Goal: Complete application form

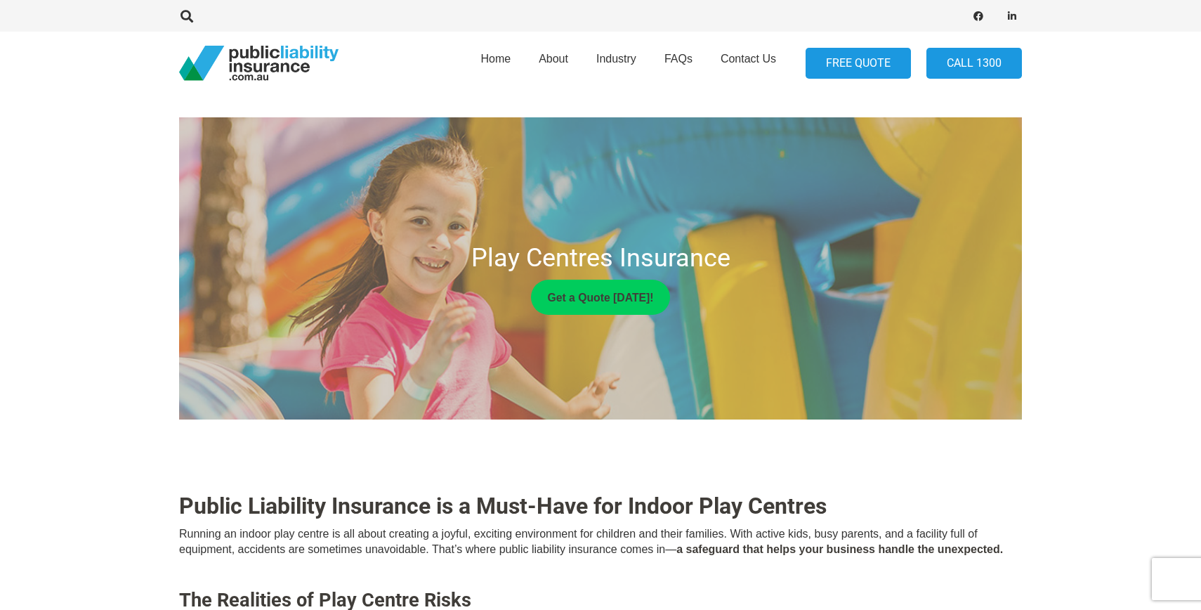
click at [847, 67] on link "FREE QUOTE" at bounding box center [858, 64] width 105 height 32
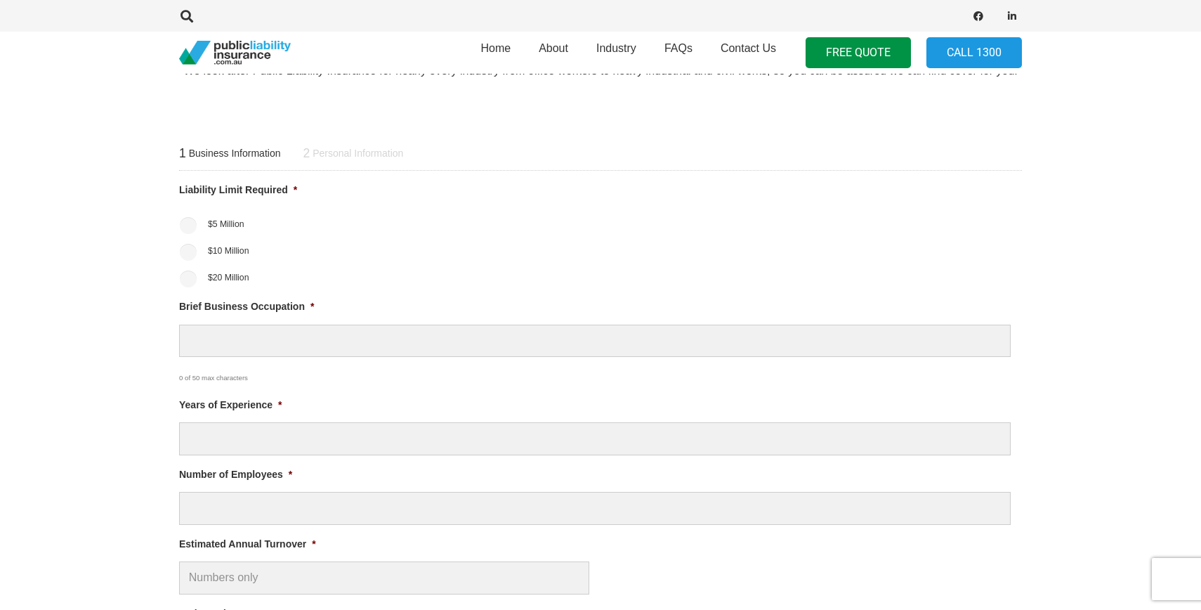
scroll to position [543, 0]
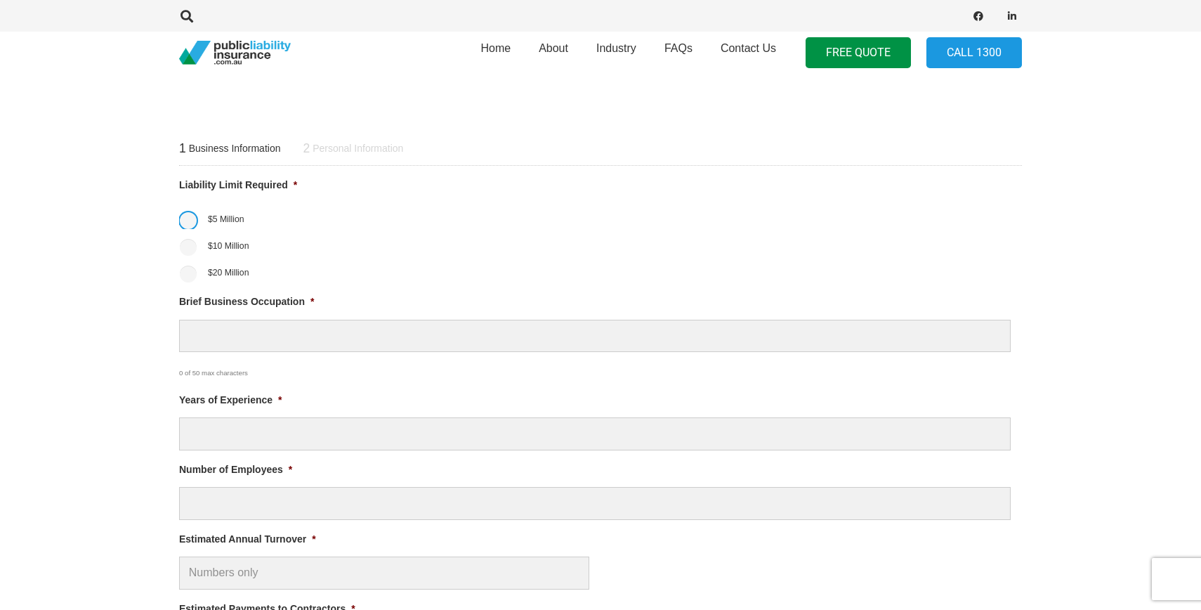
click at [190, 223] on input "$5 Million" at bounding box center [188, 220] width 17 height 17
radio input "true"
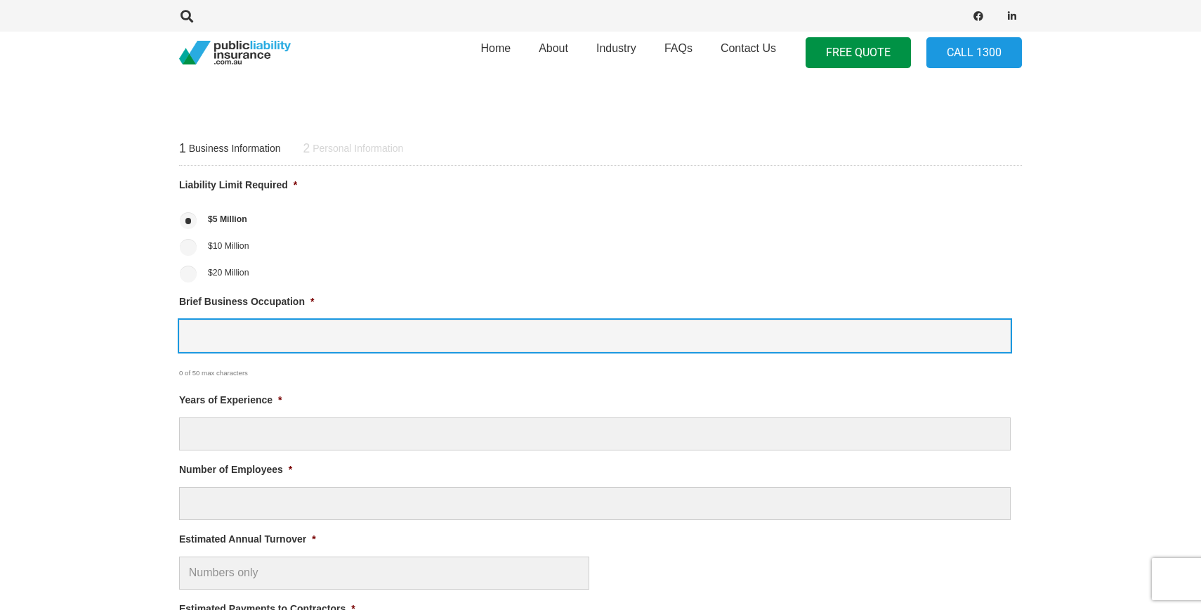
click at [237, 329] on input "Brief Business Occupation *" at bounding box center [595, 336] width 832 height 33
type input "craft workshop"
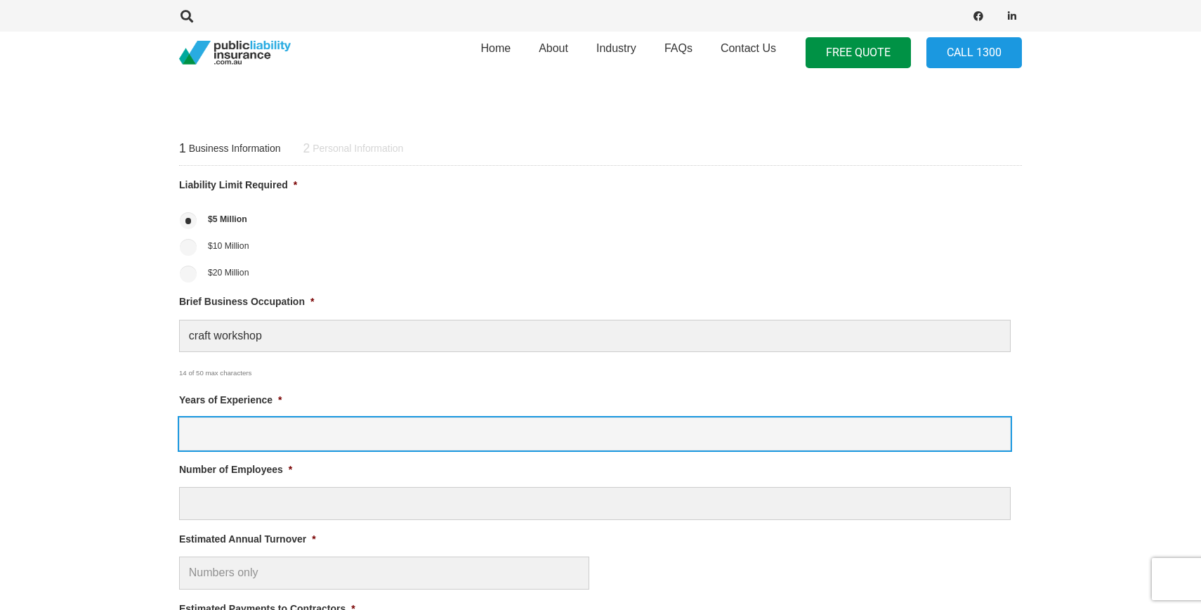
click at [234, 425] on input "Years of Experience *" at bounding box center [595, 433] width 832 height 33
type input "0"
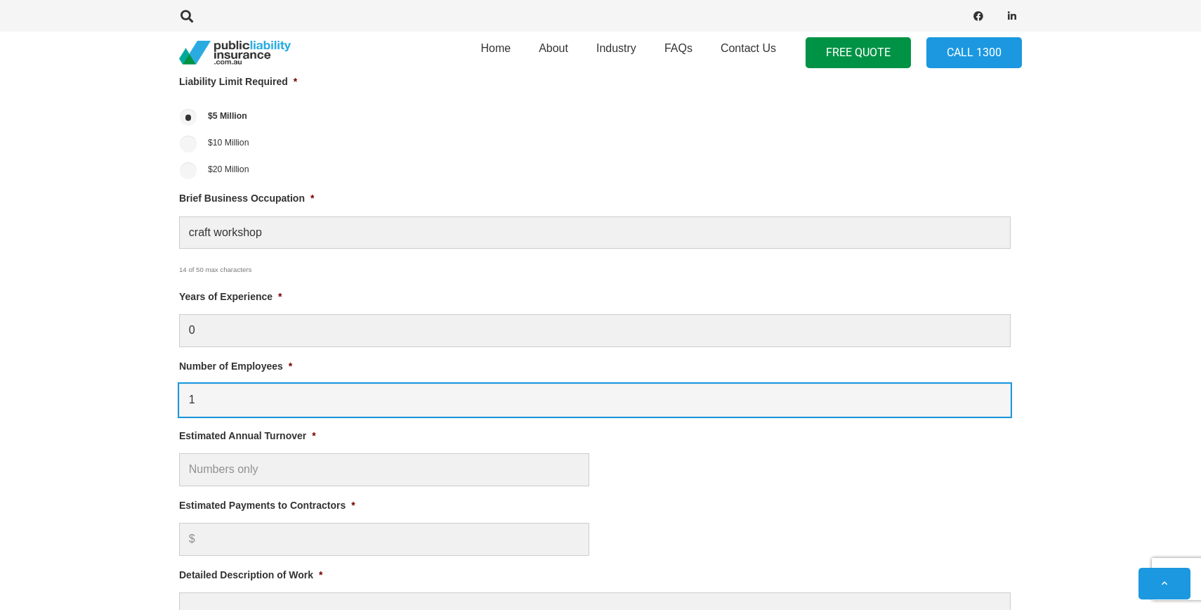
scroll to position [658, 0]
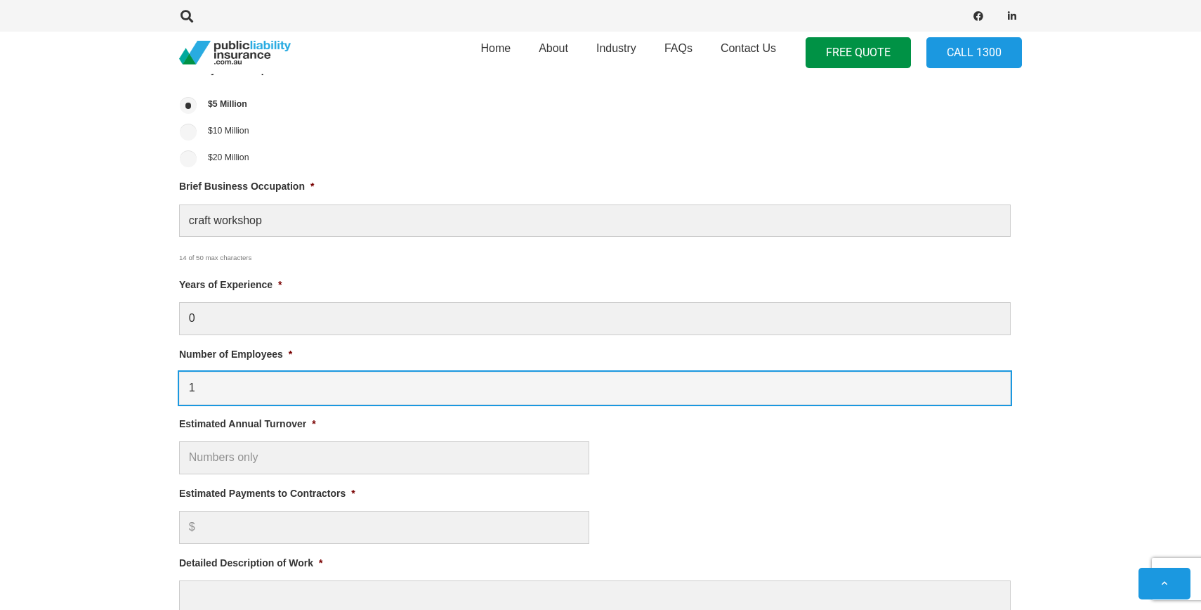
type input "1"
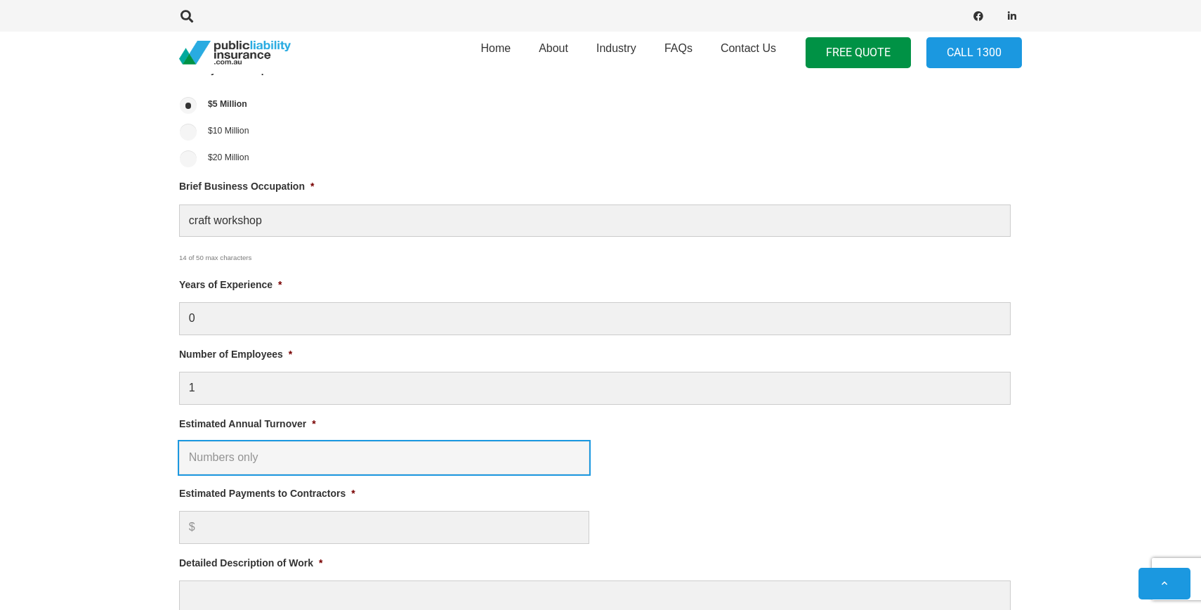
click at [216, 452] on input "Estimated Annual Turnover *" at bounding box center [384, 457] width 410 height 33
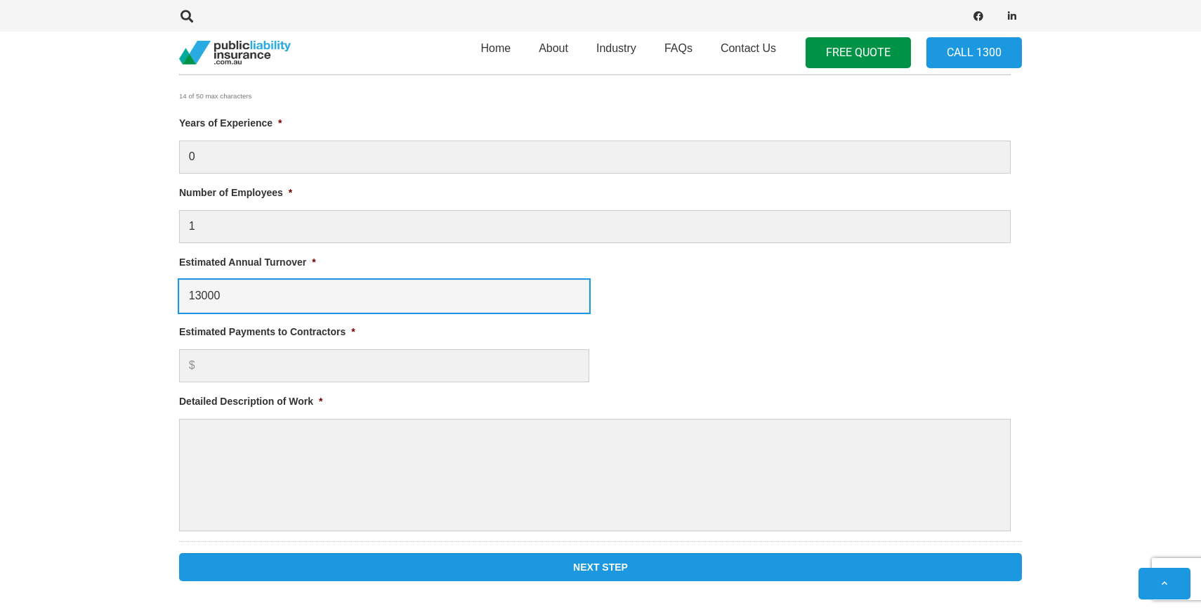
scroll to position [820, 0]
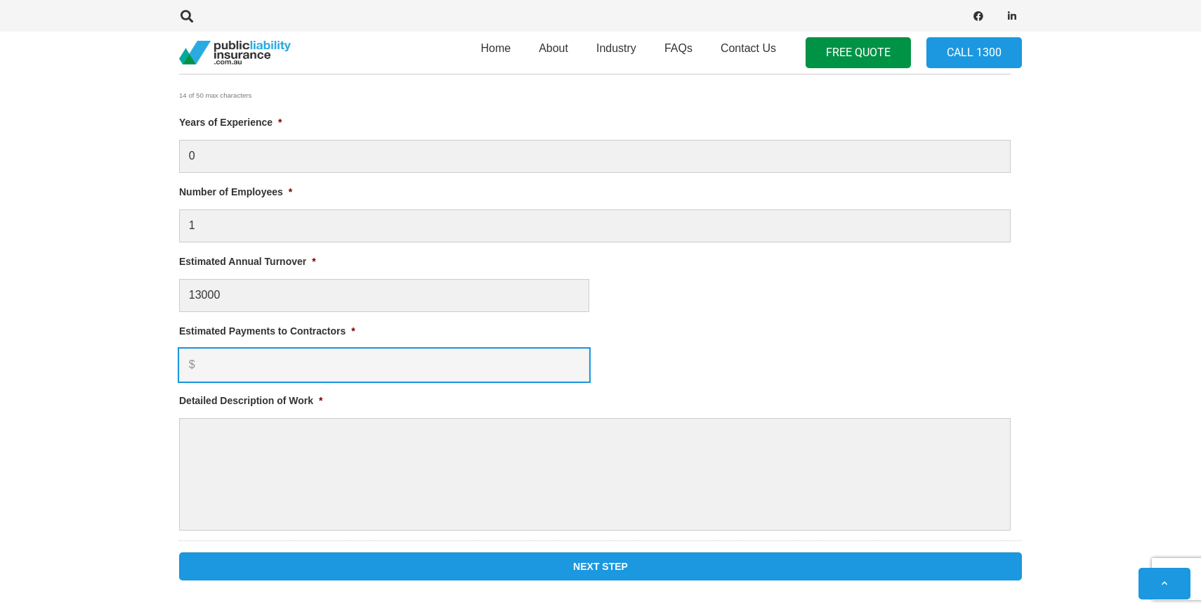
type input "$ 13,000.00"
click at [280, 366] on input "Estimated Payments to Contractors *" at bounding box center [384, 364] width 410 height 33
type input "0"
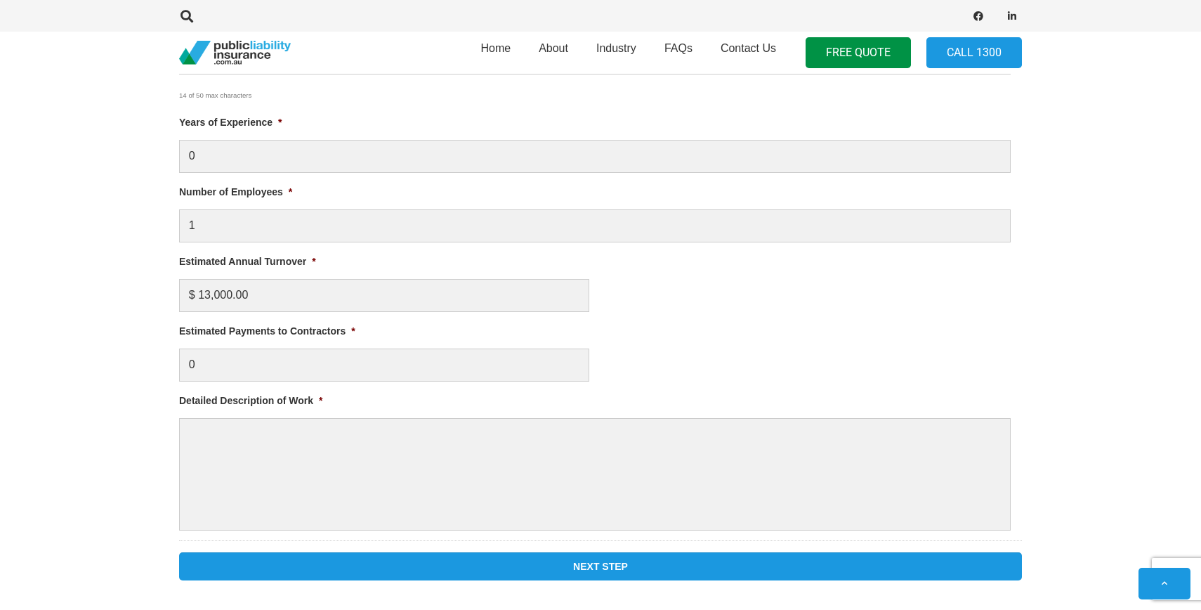
click at [306, 408] on li "Detailed Description of Work *" at bounding box center [600, 462] width 843 height 138
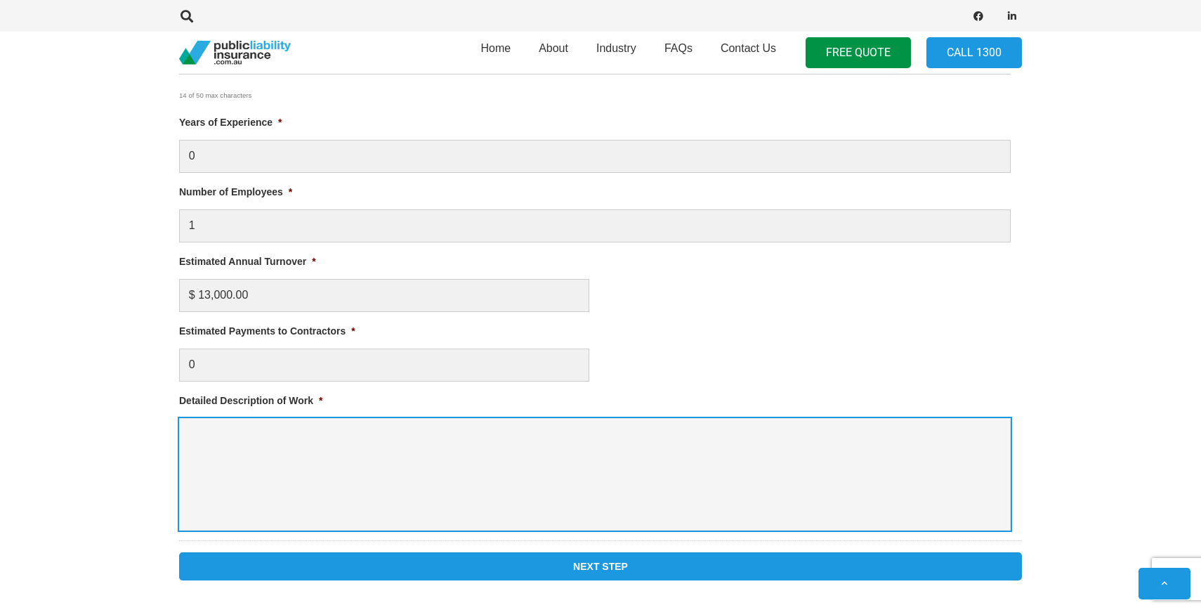
click at [305, 428] on textarea "Detailed Description of Work *" at bounding box center [595, 474] width 832 height 112
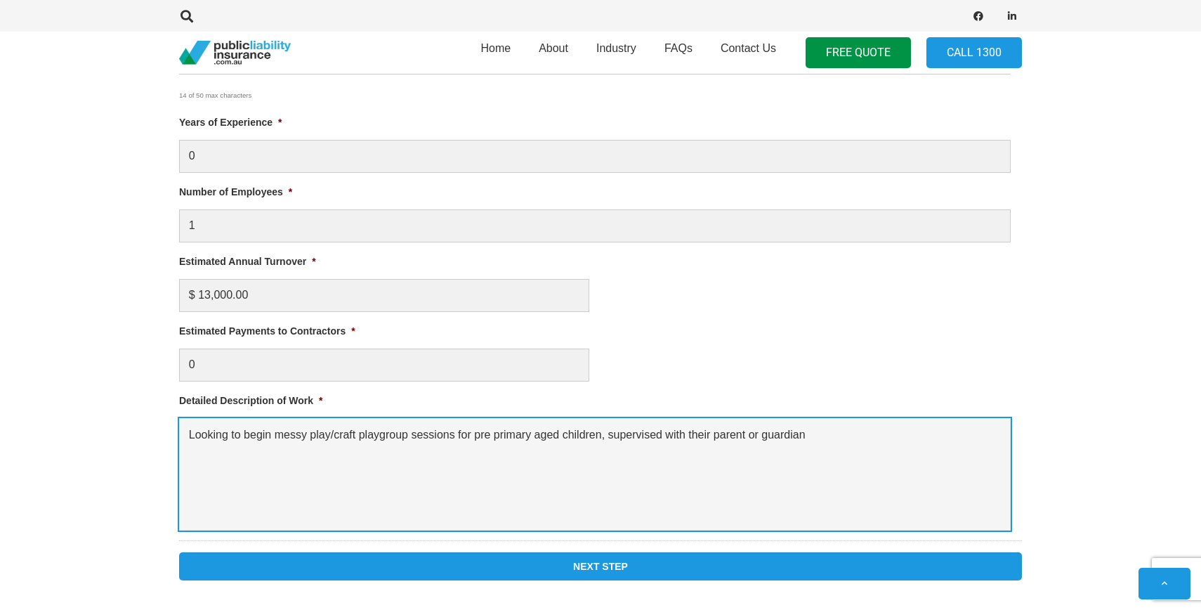
type textarea "Looking to begin messy play/craft playgroup sessions for pre primary aged child…"
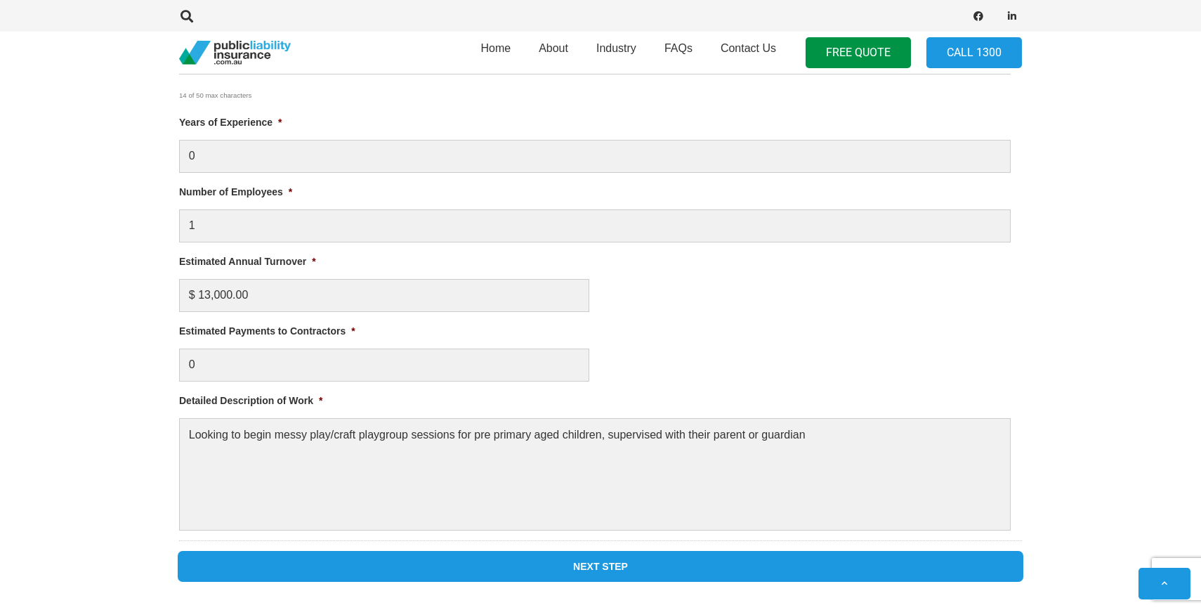
click at [454, 568] on input "Next Step" at bounding box center [600, 566] width 843 height 28
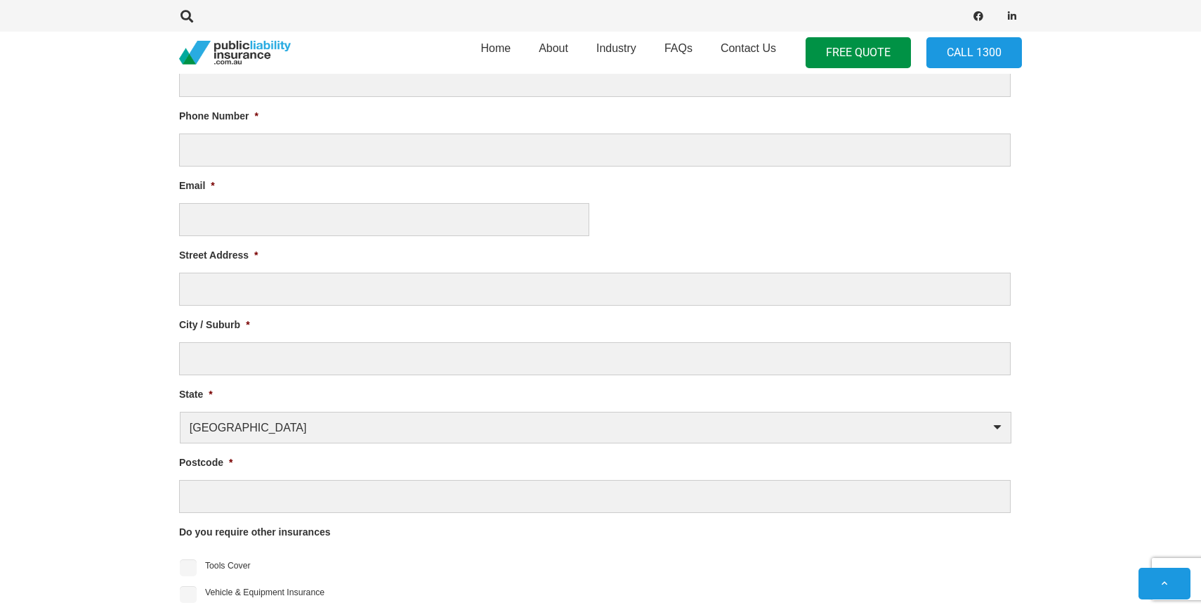
scroll to position [603, 0]
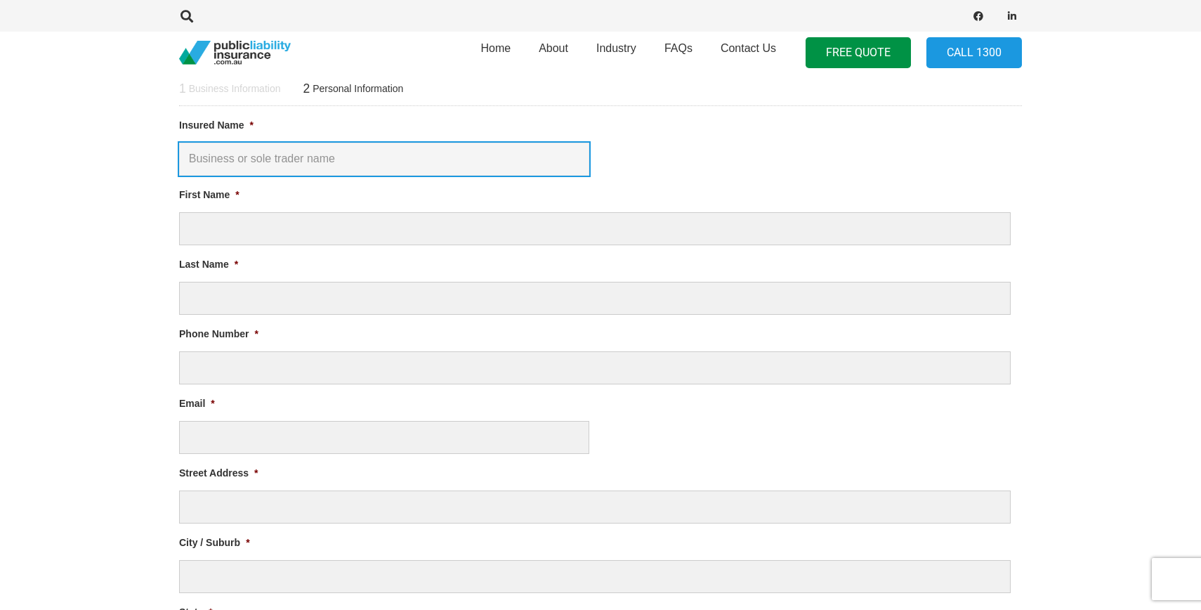
click at [244, 164] on input "Insured Name *" at bounding box center [384, 159] width 410 height 33
type input "Make Mess With Me"
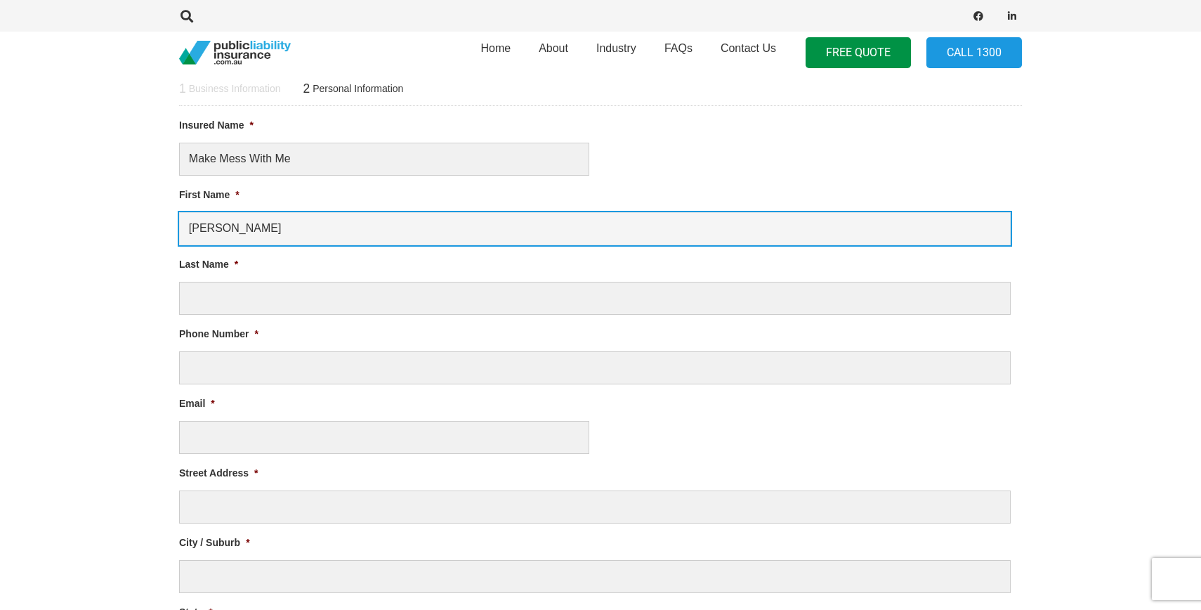
type input "[PERSON_NAME]"
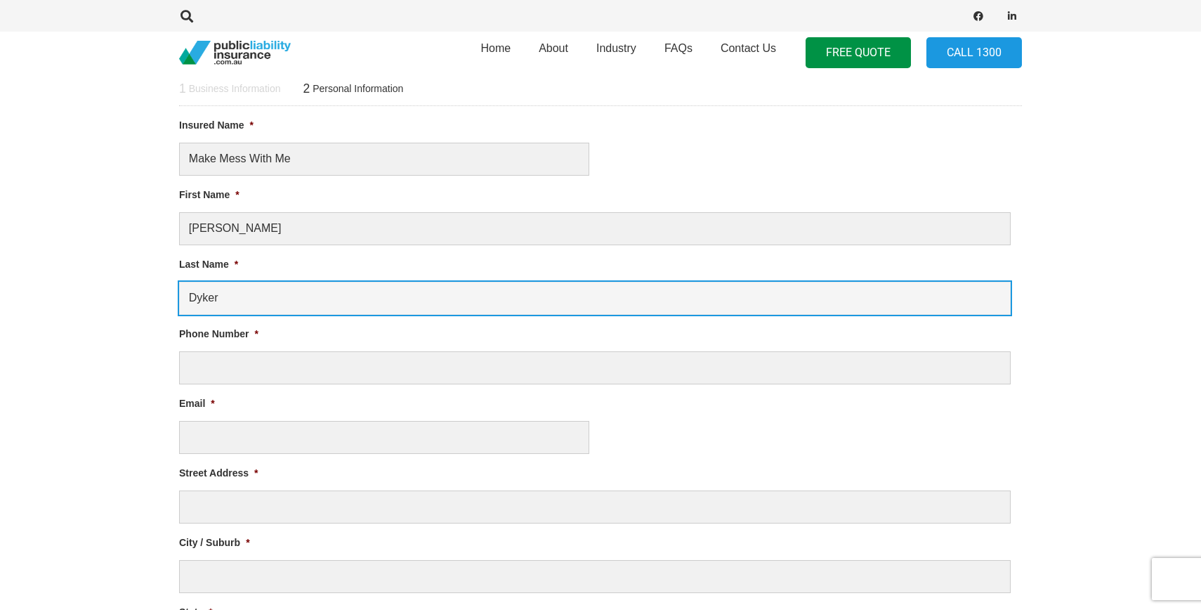
type input "Dyker"
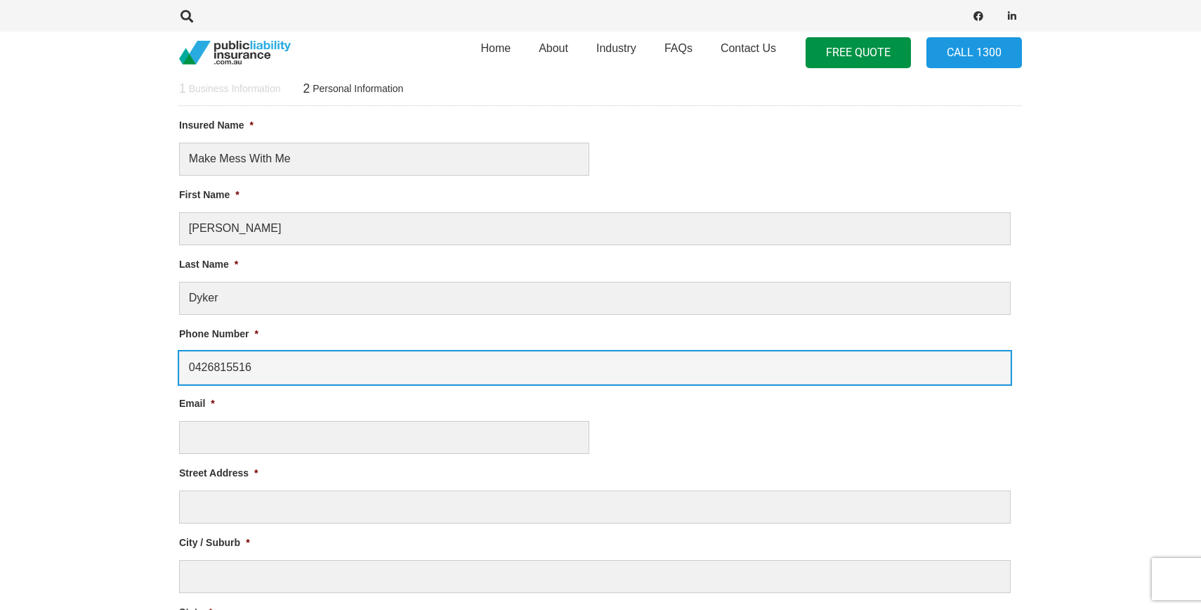
type input "0426815516"
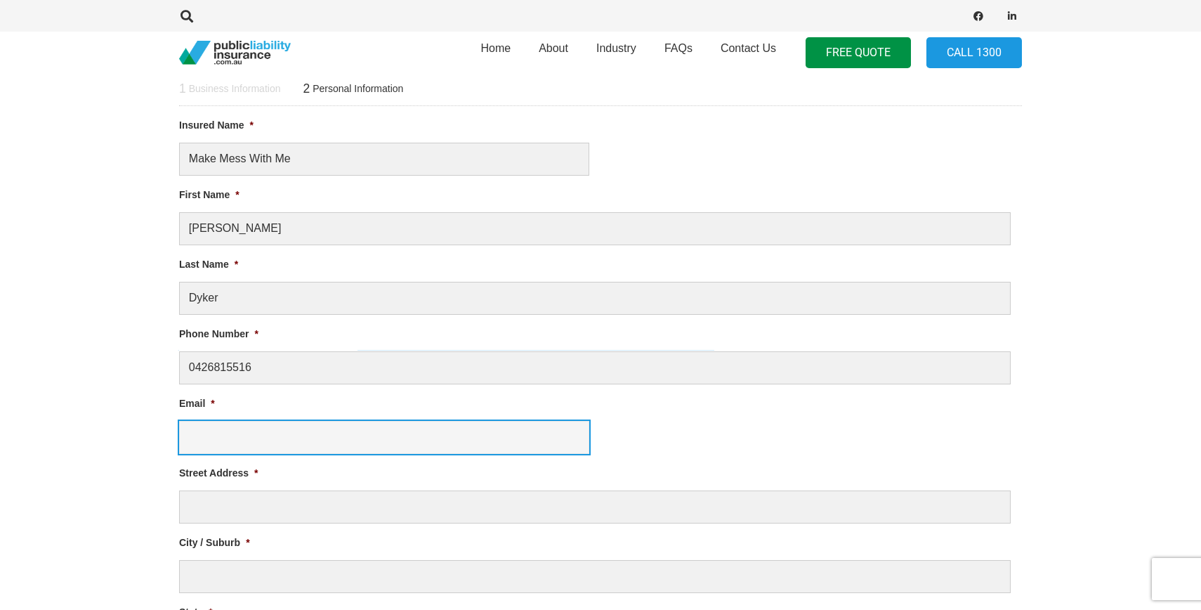
click at [228, 429] on input "Email *" at bounding box center [384, 437] width 410 height 33
type input "[EMAIL_ADDRESS][DOMAIN_NAME]"
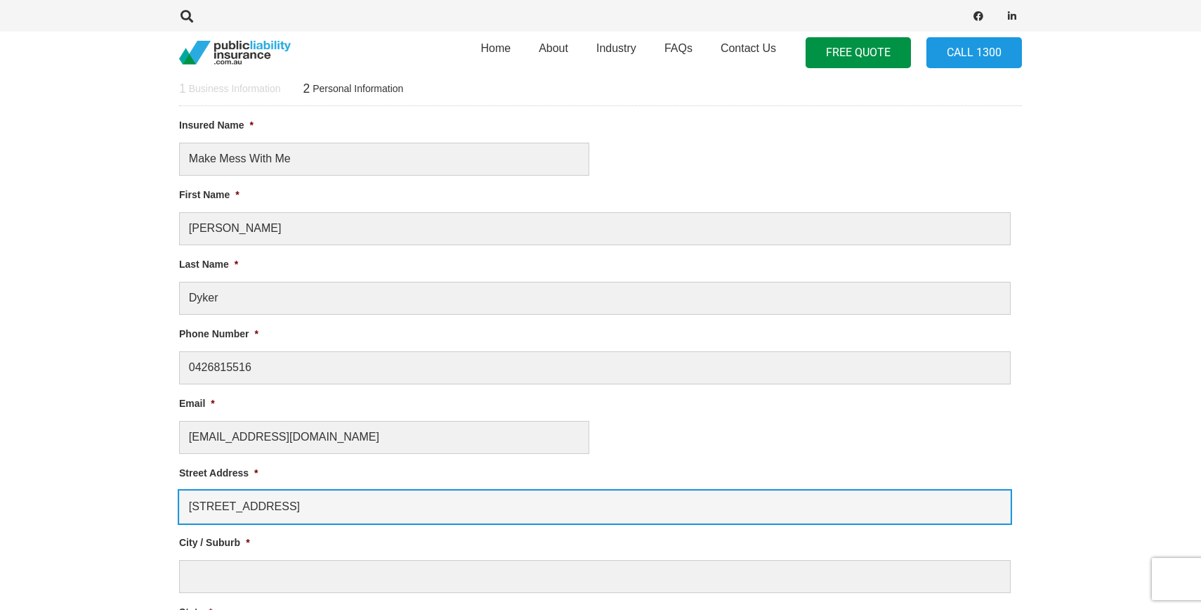
type input "[STREET_ADDRESS]"
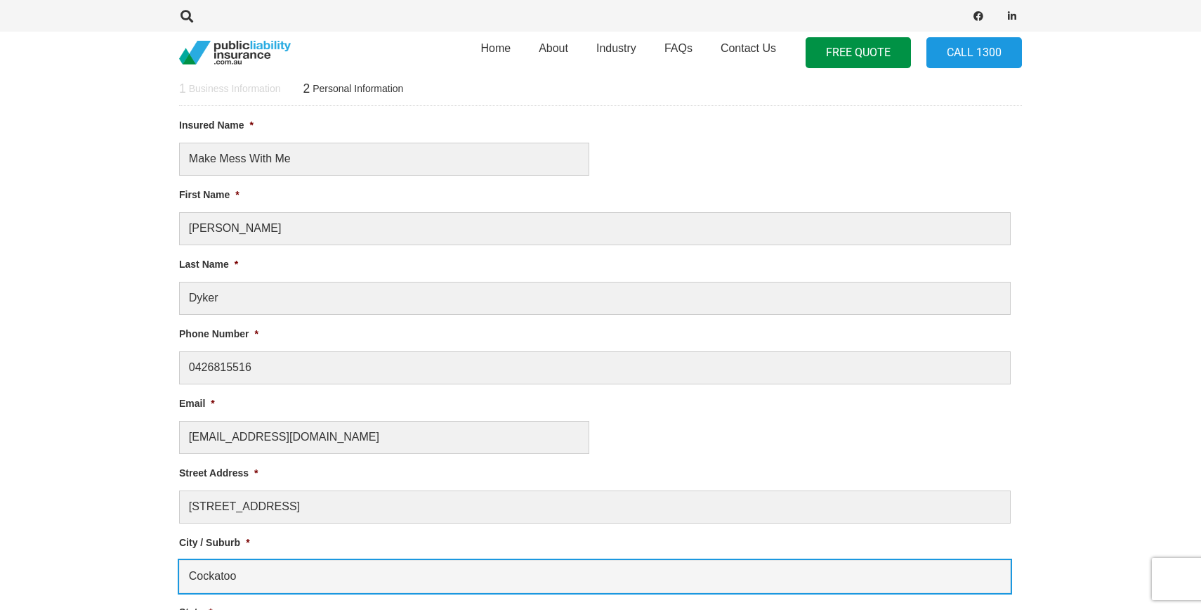
type input "Cockatoo"
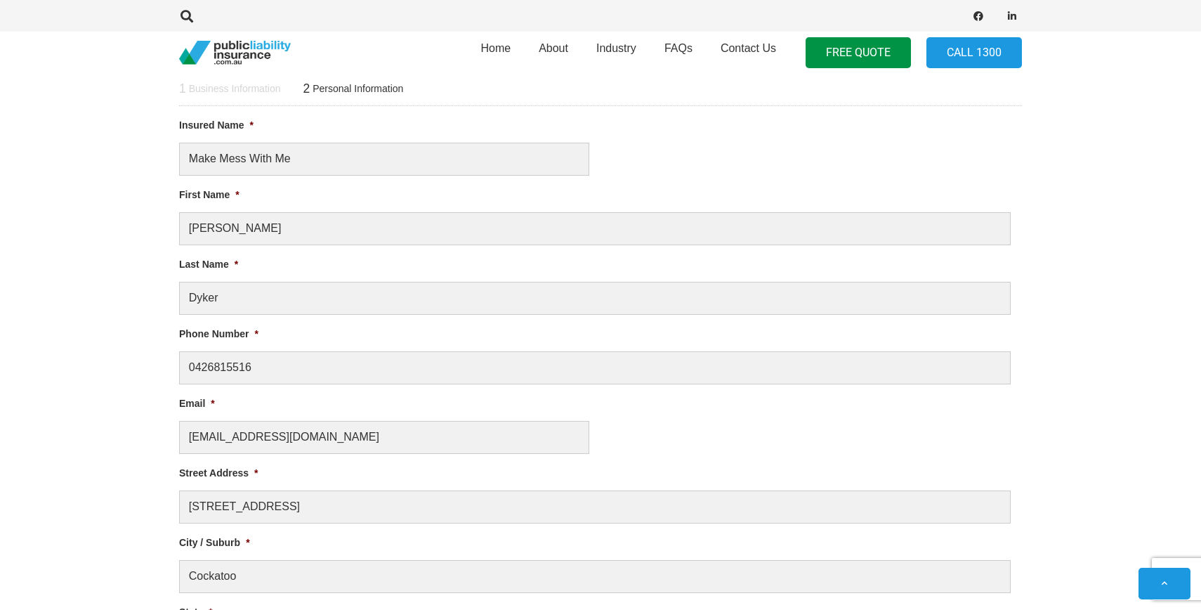
scroll to position [943, 0]
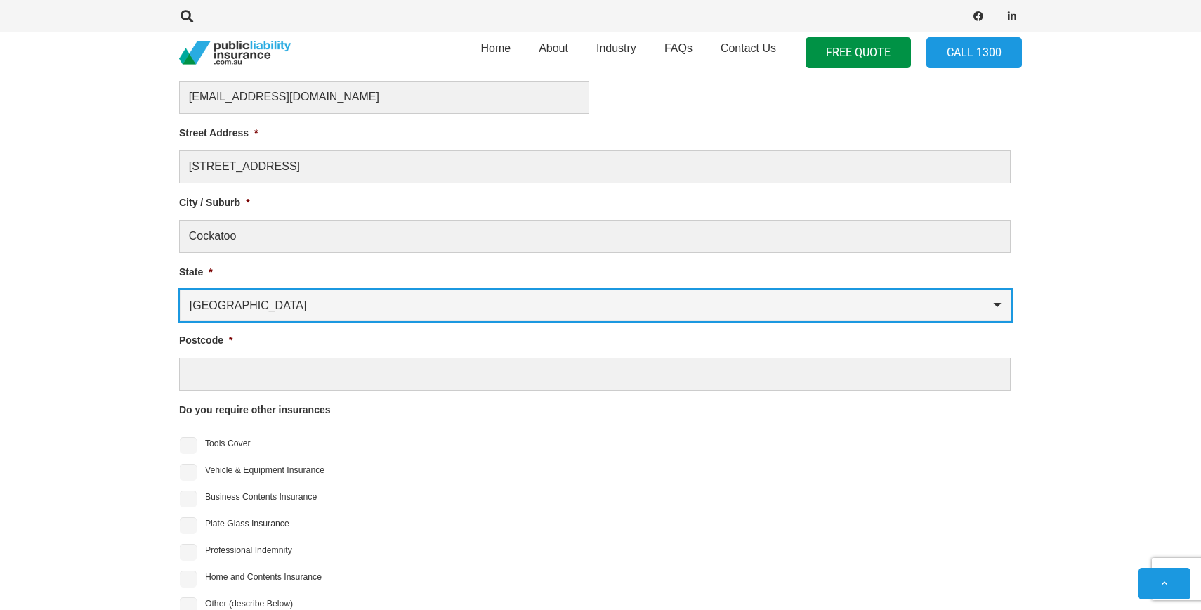
click at [252, 303] on select "[GEOGRAPHIC_DATA] [GEOGRAPHIC_DATA] [GEOGRAPHIC_DATA] [GEOGRAPHIC_DATA] [GEOGRA…" at bounding box center [596, 305] width 832 height 32
click at [180, 289] on select "[GEOGRAPHIC_DATA] [GEOGRAPHIC_DATA] [GEOGRAPHIC_DATA] [GEOGRAPHIC_DATA] [GEOGRA…" at bounding box center [596, 305] width 832 height 32
select select "Victoria"
click at [180, 289] on select "[GEOGRAPHIC_DATA] [GEOGRAPHIC_DATA] [GEOGRAPHIC_DATA] [GEOGRAPHIC_DATA] [GEOGRA…" at bounding box center [596, 305] width 832 height 32
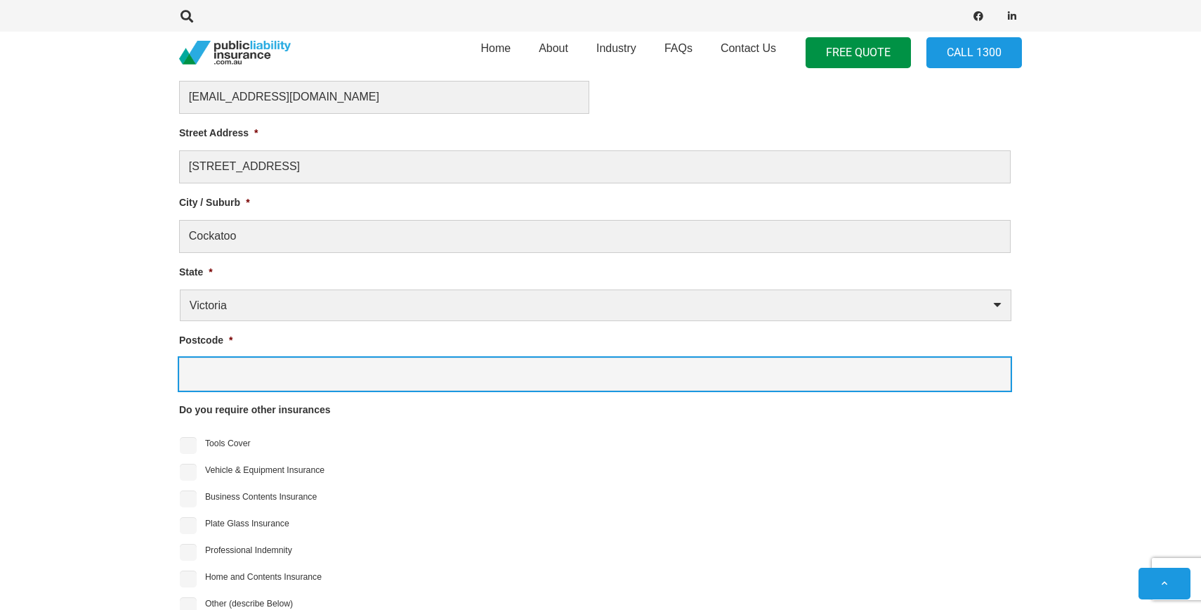
click at [242, 357] on input "Postcode *" at bounding box center [595, 373] width 832 height 33
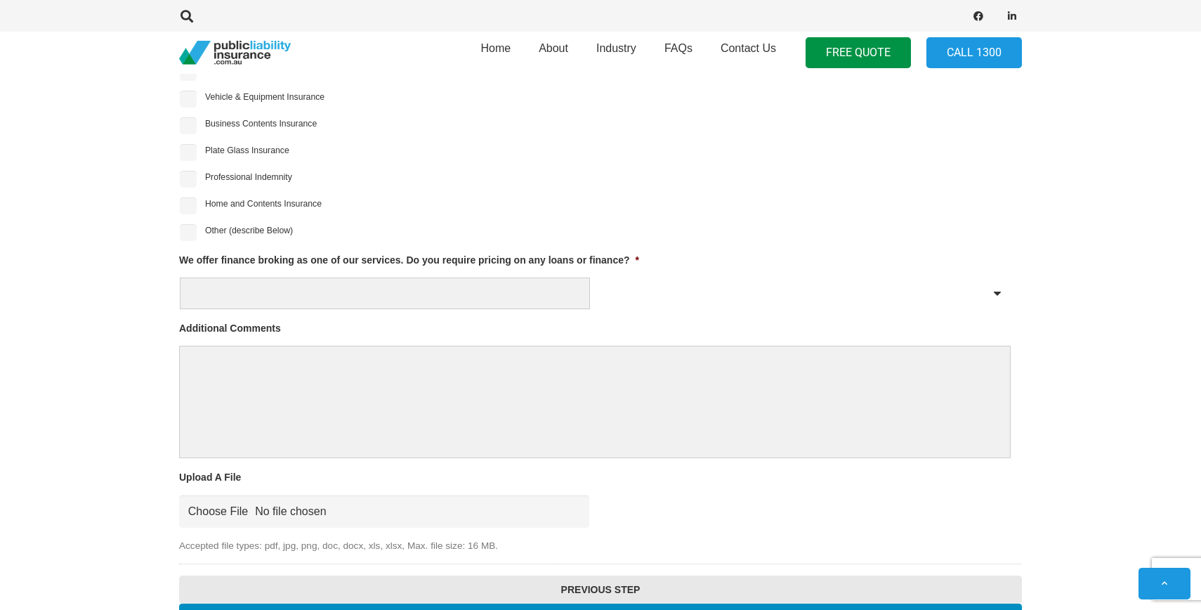
scroll to position [1306, 0]
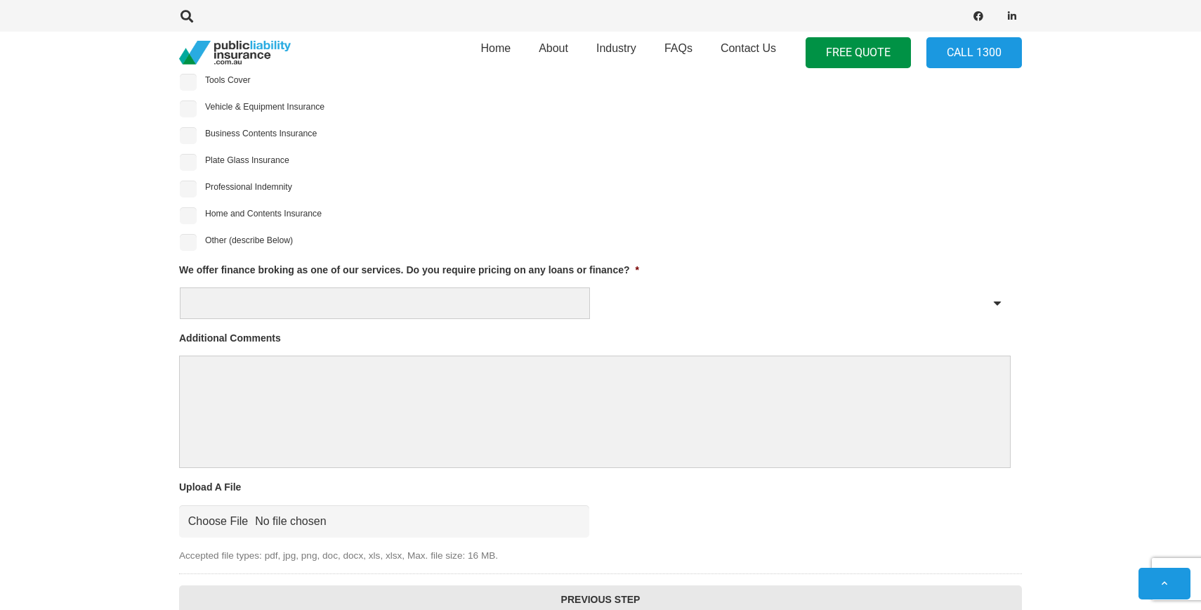
type input "3781"
click at [766, 313] on div "Yes No" at bounding box center [595, 303] width 832 height 32
click at [992, 299] on div "Yes No" at bounding box center [595, 303] width 832 height 32
click at [994, 302] on div "Yes No" at bounding box center [595, 303] width 832 height 32
click at [992, 302] on div "Yes No" at bounding box center [595, 303] width 832 height 32
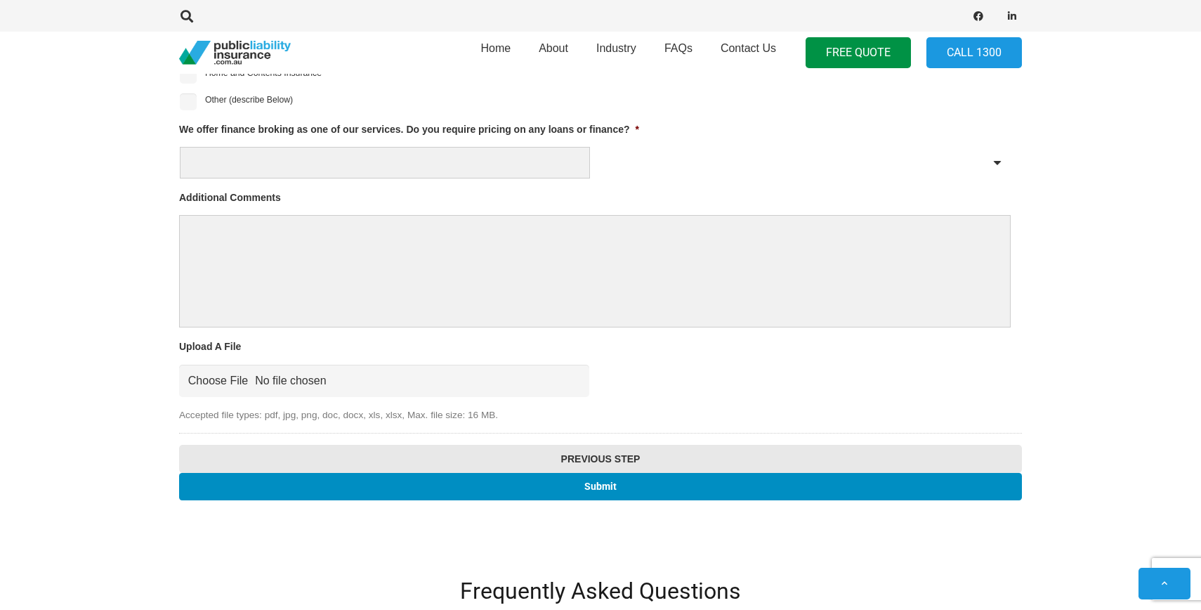
scroll to position [1447, 0]
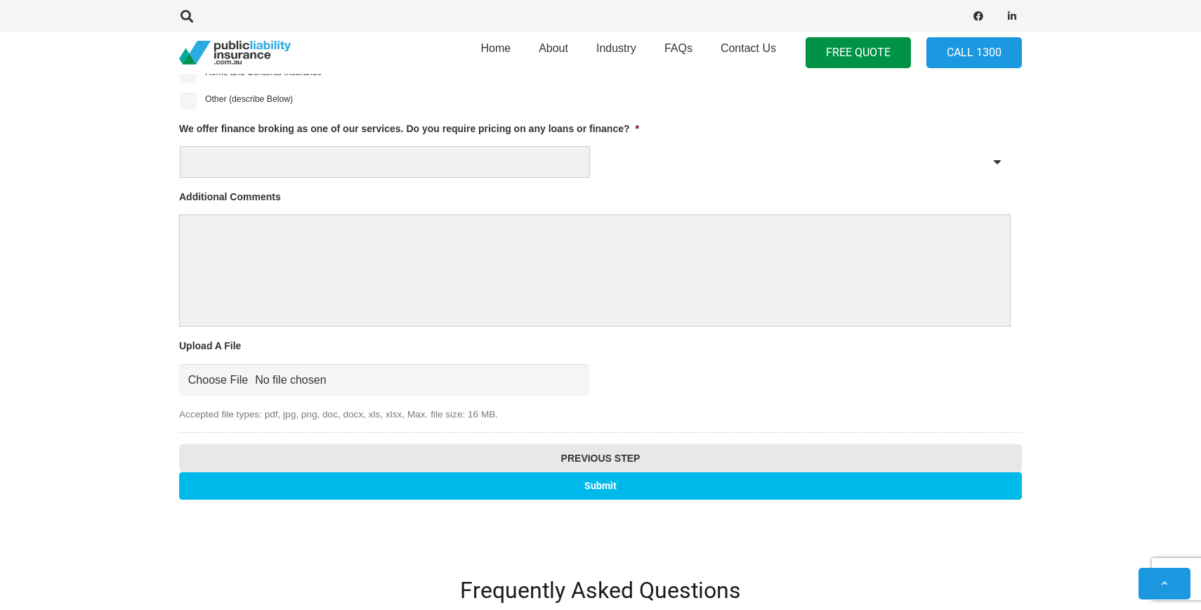
click at [616, 492] on input "Submit" at bounding box center [600, 485] width 843 height 27
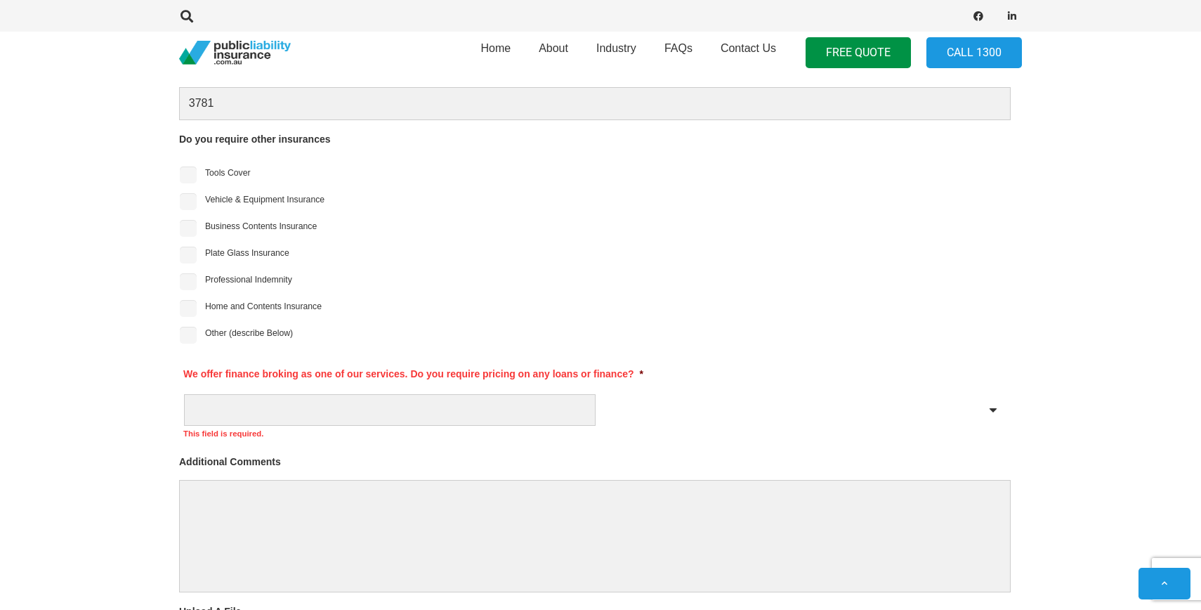
scroll to position [1275, 0]
click at [363, 412] on select "Yes No" at bounding box center [390, 409] width 412 height 32
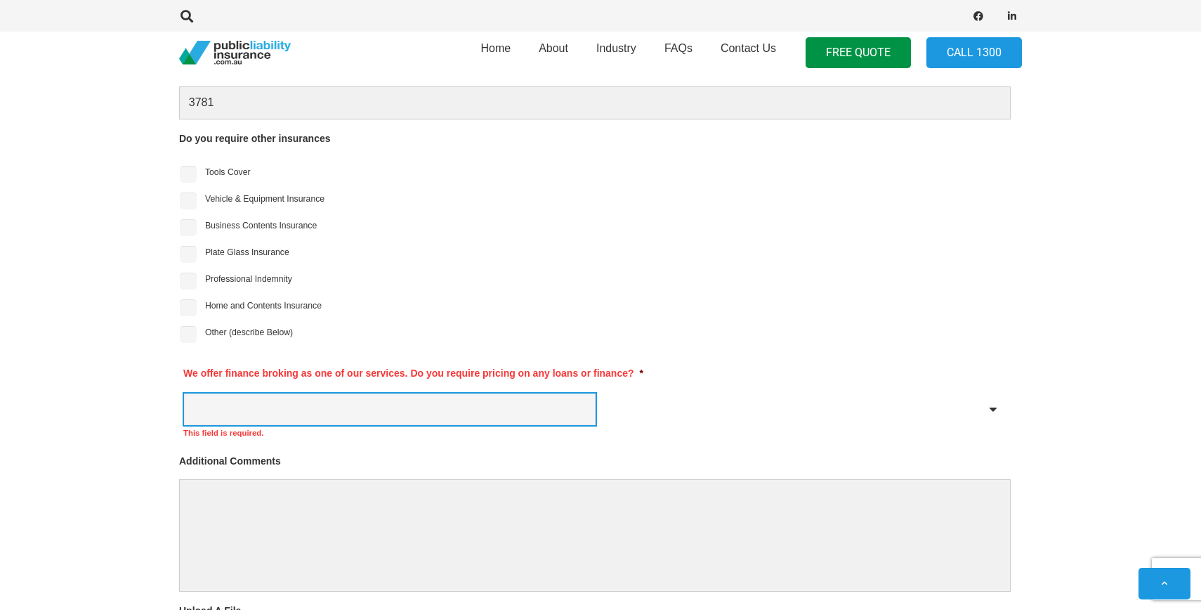
select select "No"
click at [184, 394] on select "Yes No" at bounding box center [390, 409] width 412 height 32
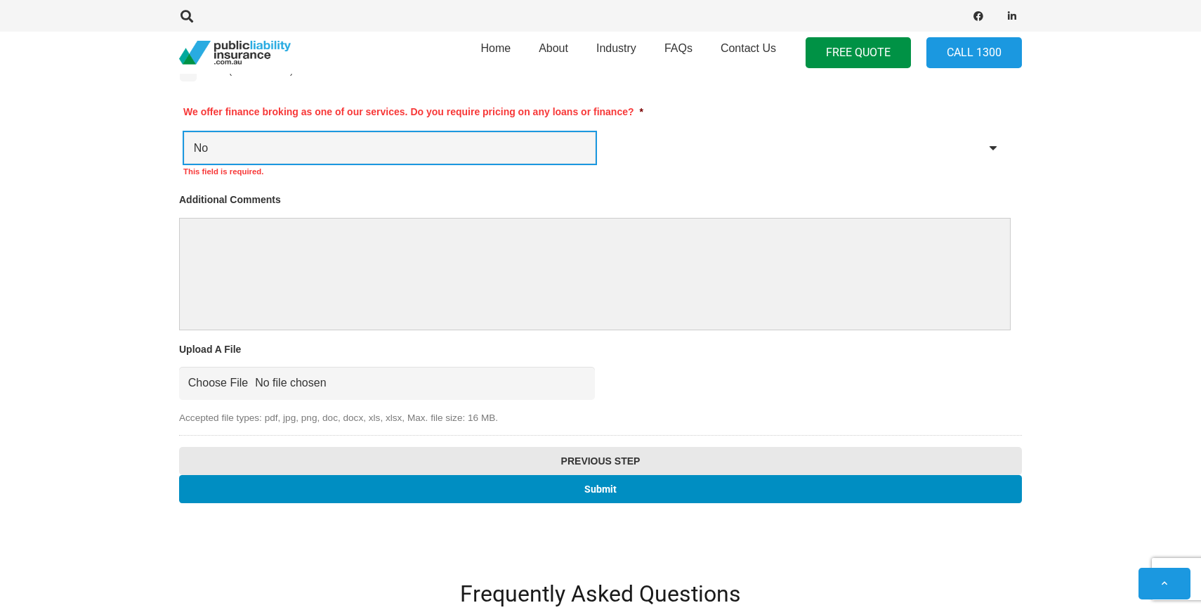
scroll to position [1554, 0]
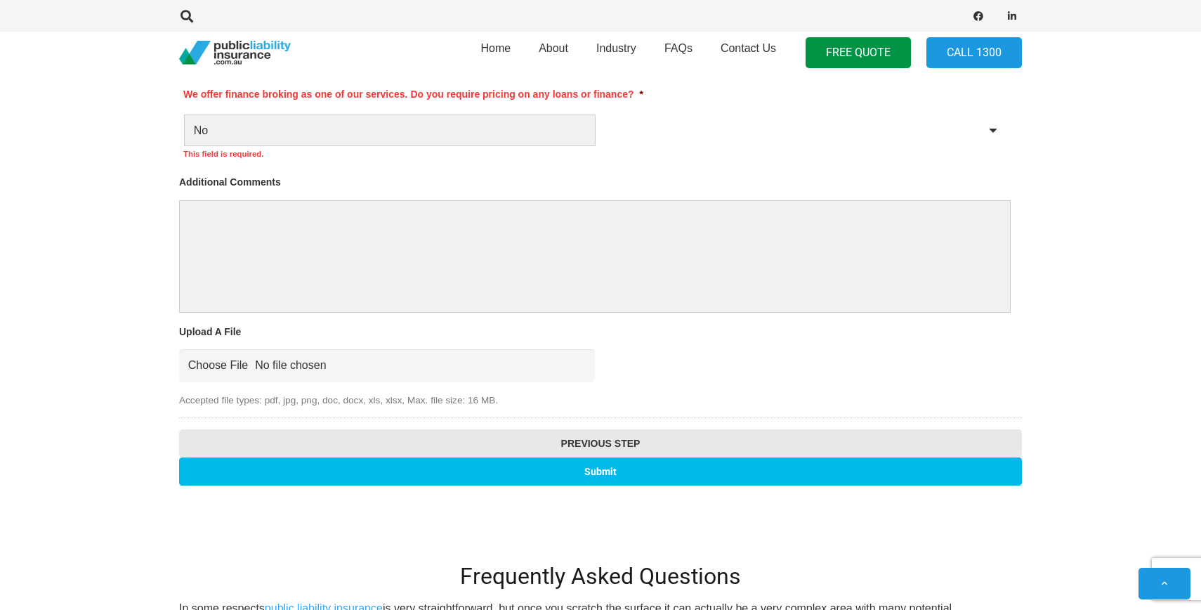
click at [383, 475] on input "Submit" at bounding box center [600, 470] width 843 height 27
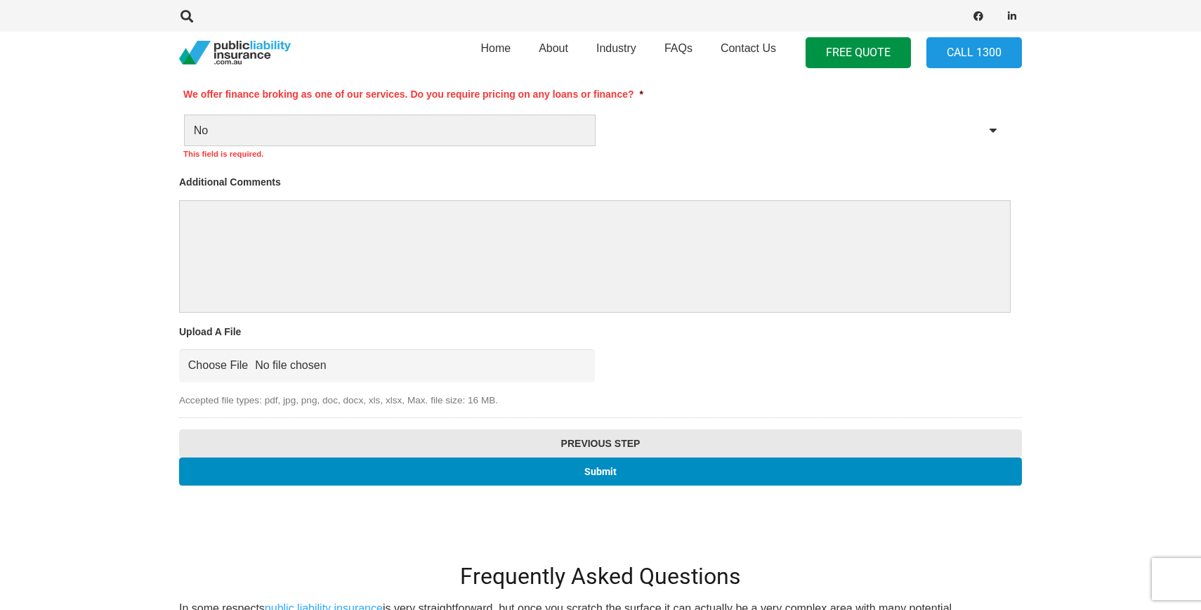
scroll to position [390, 0]
